Goal: Transaction & Acquisition: Purchase product/service

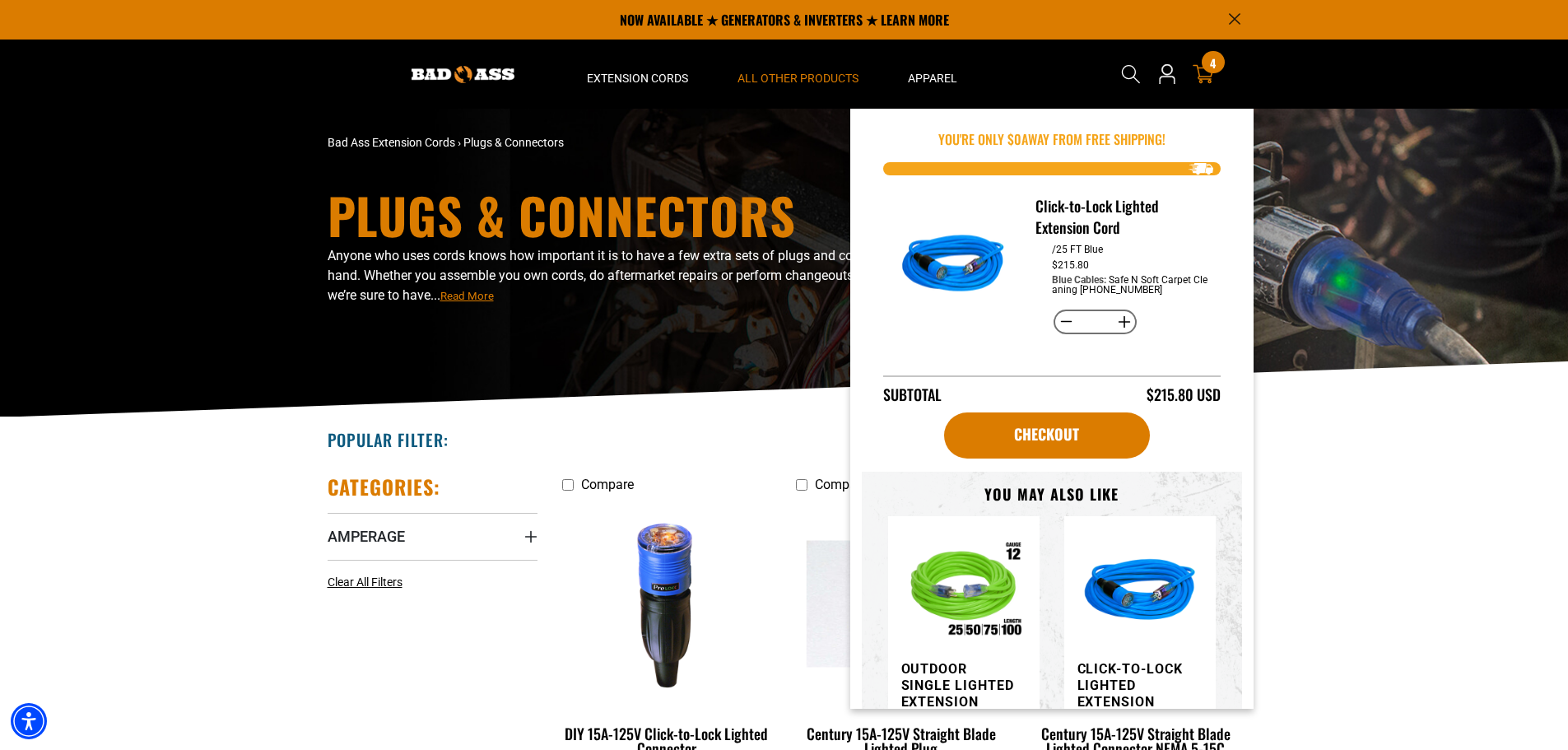
click at [1199, 72] on icon at bounding box center [1203, 74] width 21 height 19
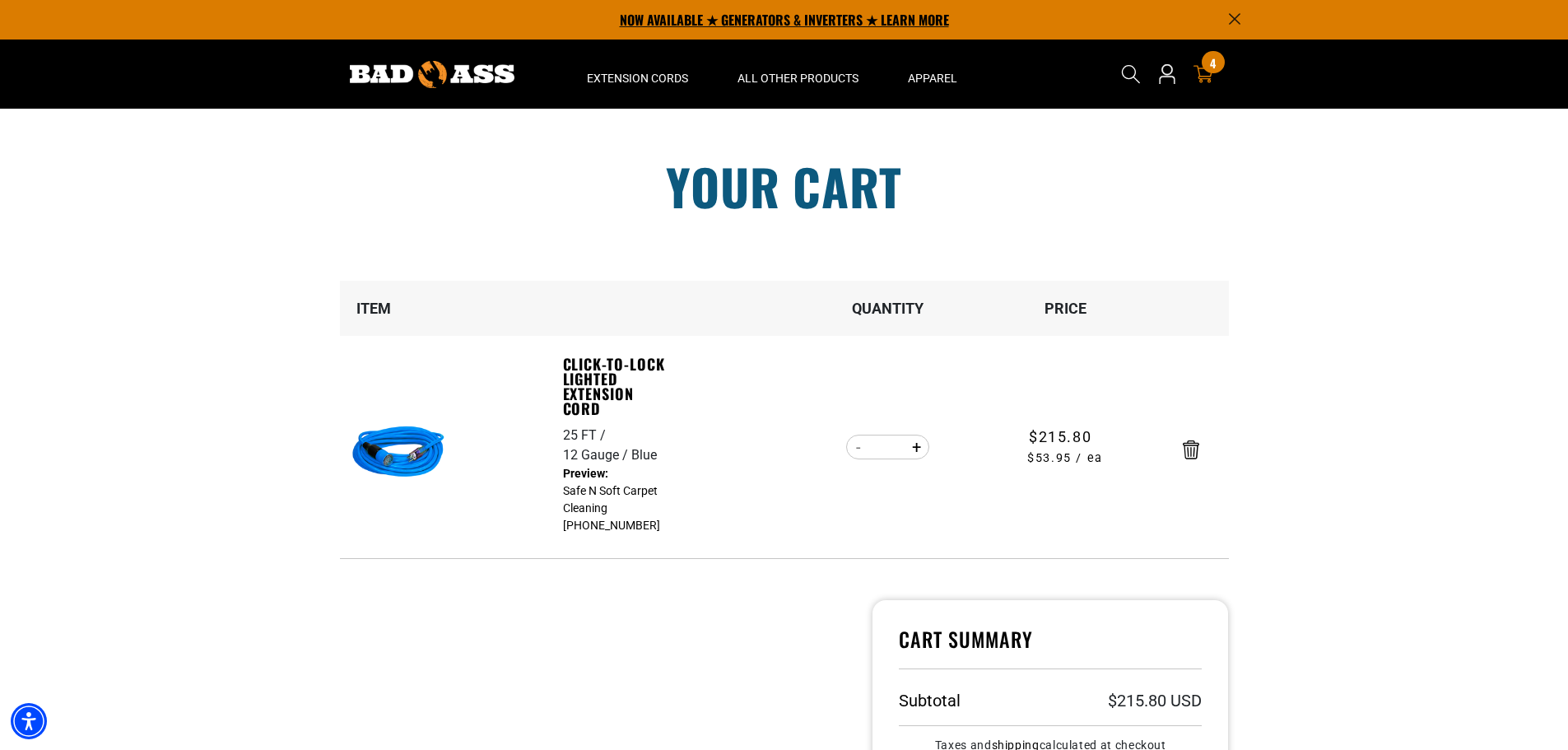
click at [783, 16] on p "NOW AVAILABLE ★ GENERATORS & INVERTERS ★ LEARN MORE" at bounding box center [784, 19] width 913 height 39
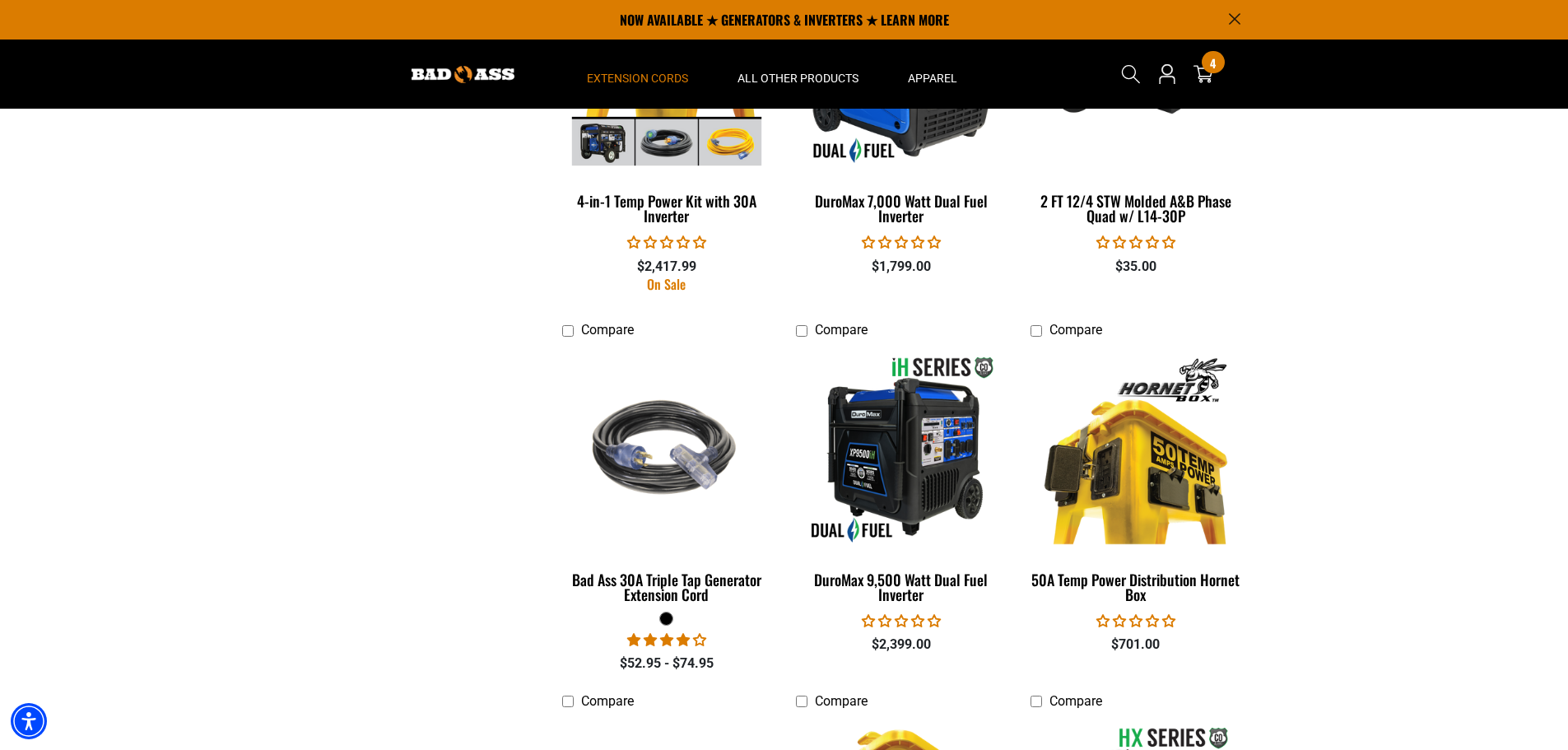
scroll to position [1630, 0]
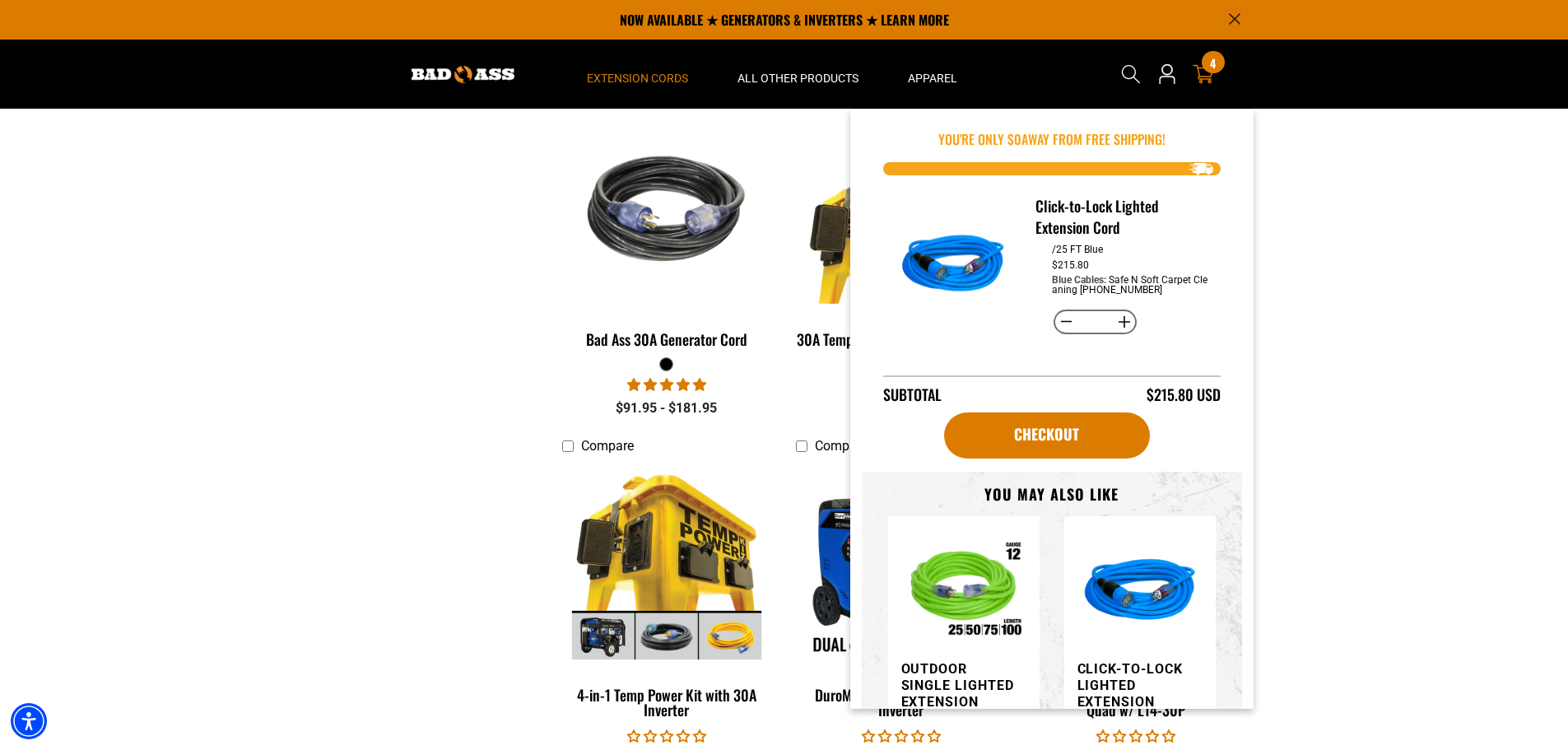
click at [1198, 72] on icon at bounding box center [1203, 74] width 21 height 19
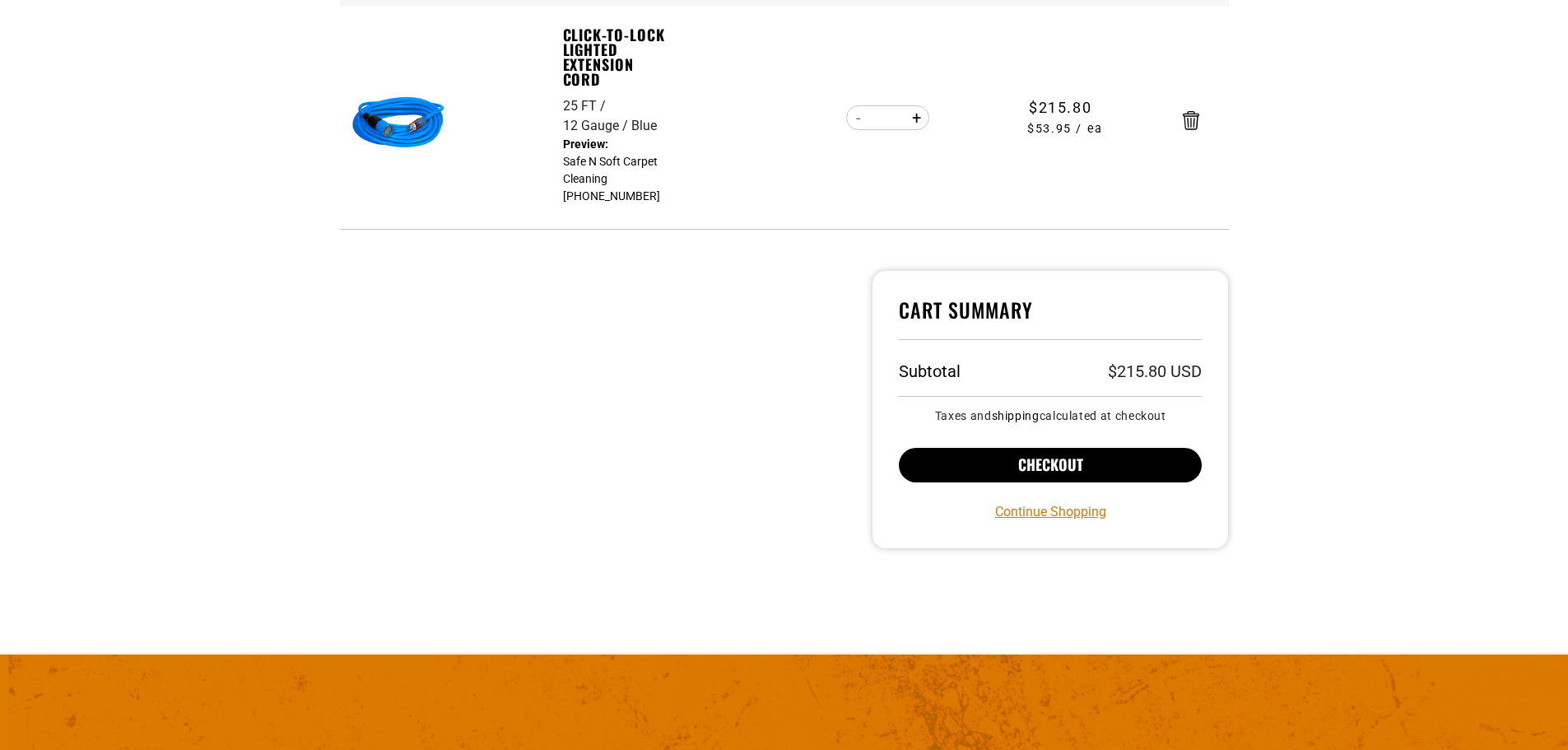
scroll to position [329, 0]
drag, startPoint x: 1170, startPoint y: 473, endPoint x: 1171, endPoint y: 464, distance: 9.1
click at [1171, 471] on button "Checkout" at bounding box center [1050, 465] width 304 height 34
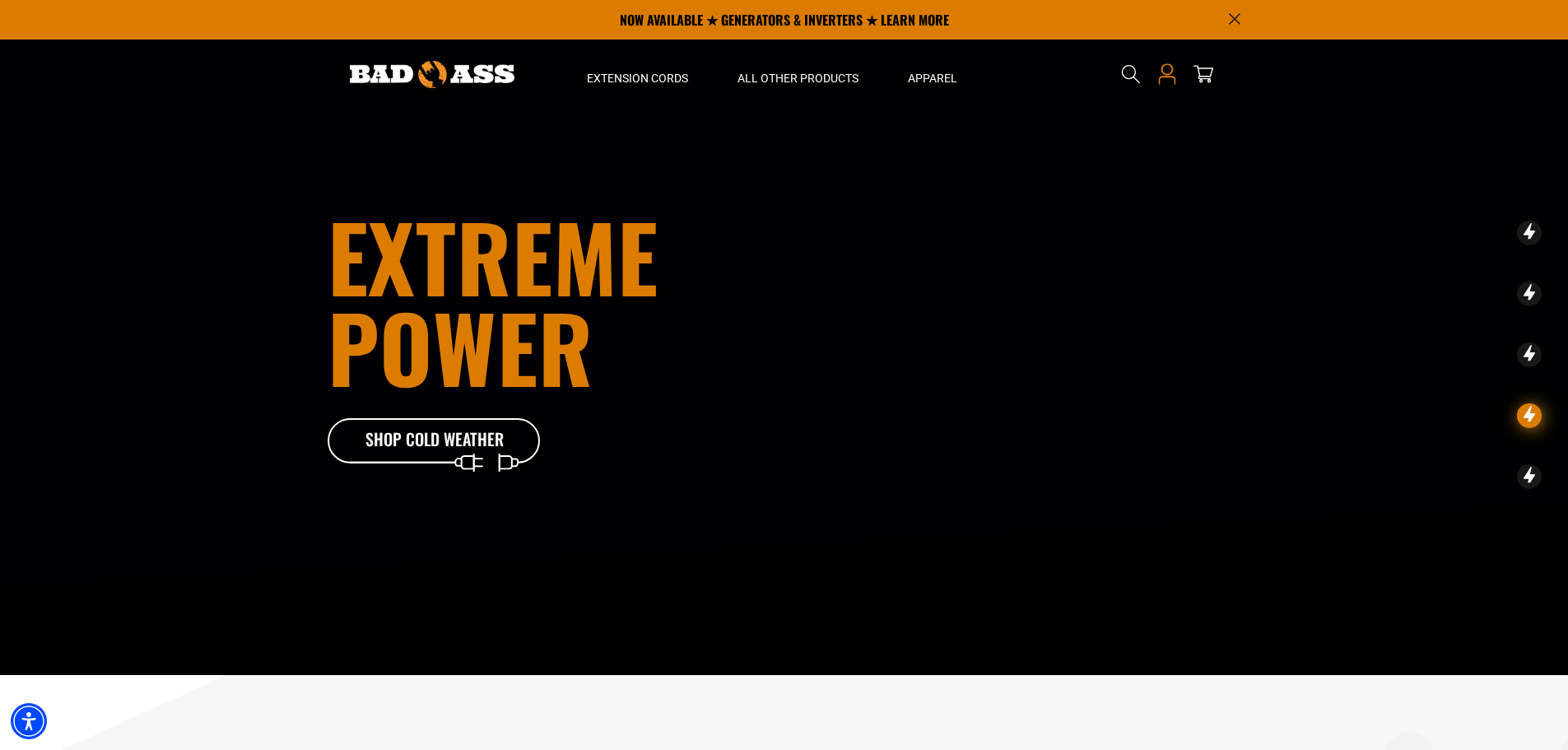
click at [1161, 79] on icon "Open this option" at bounding box center [1167, 73] width 21 height 21
